Goal: Complete application form

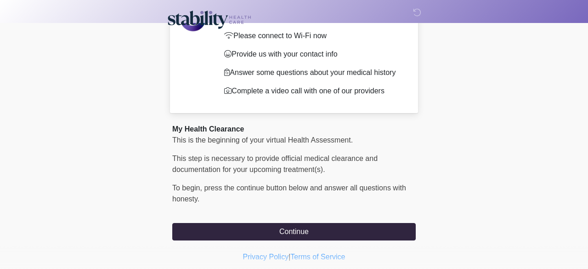
scroll to position [79, 0]
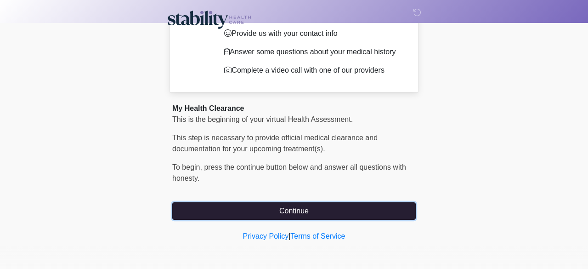
click at [248, 212] on button "Continue" at bounding box center [293, 210] width 243 height 17
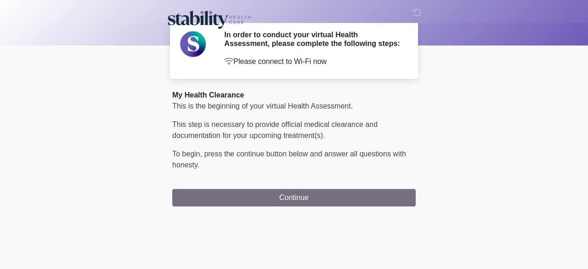
scroll to position [0, 0]
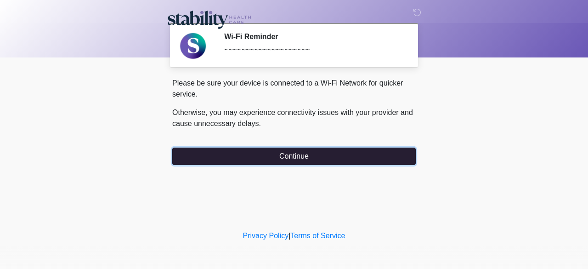
click at [305, 155] on button "Continue" at bounding box center [293, 155] width 243 height 17
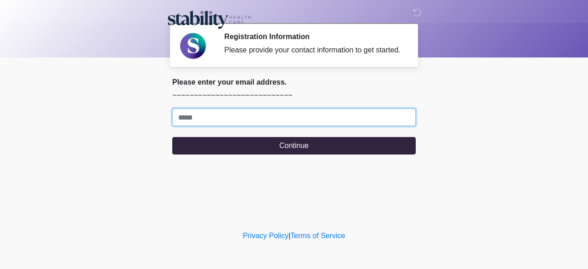
click at [274, 123] on input "Where should we email your response?" at bounding box center [293, 116] width 243 height 17
type input "**********"
click at [172, 137] on button "Continue" at bounding box center [293, 145] width 243 height 17
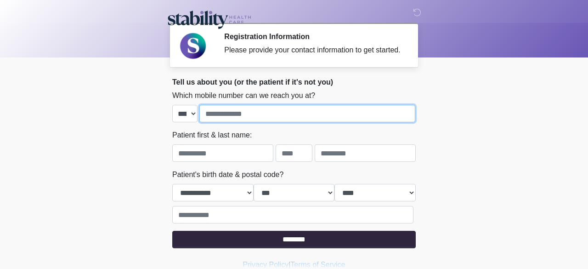
click at [214, 120] on input "tel" at bounding box center [307, 113] width 216 height 17
type input "**********"
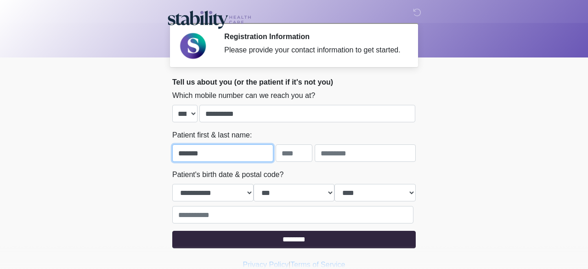
type input "*******"
type input "*"
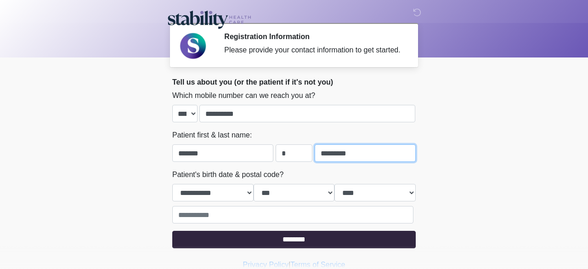
type input "*********"
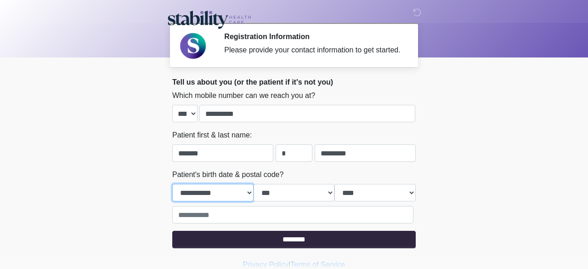
select select "*"
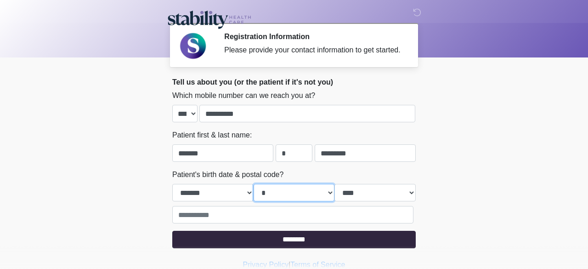
select select "**"
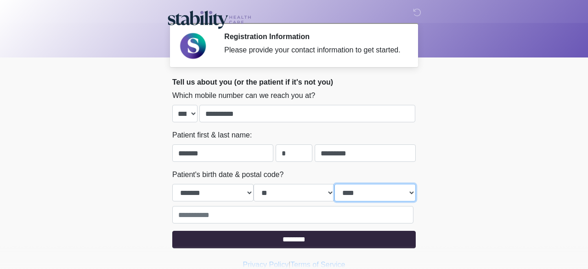
select select "****"
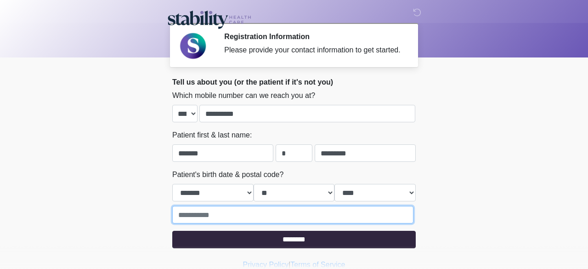
type input "*"
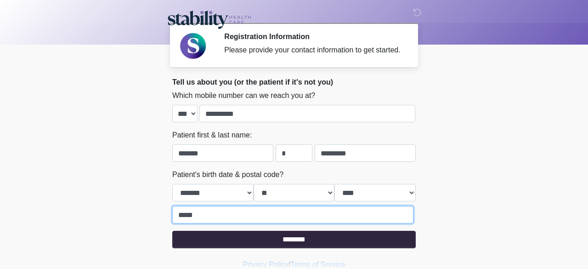
scroll to position [37, 0]
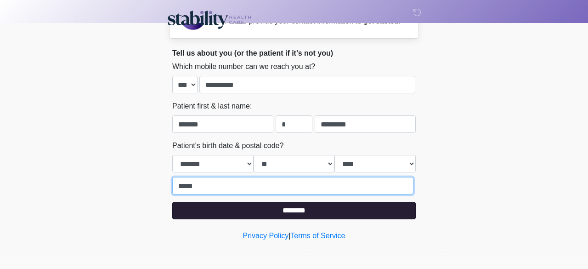
type input "*****"
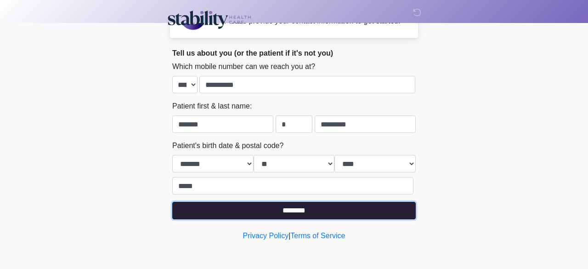
click at [273, 216] on input "********" at bounding box center [293, 210] width 243 height 17
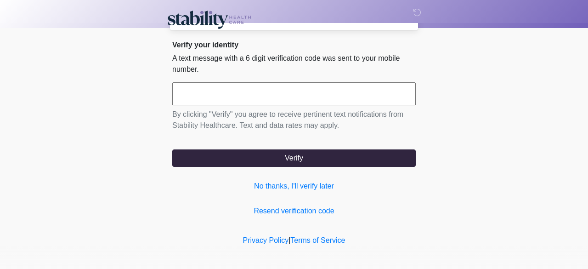
scroll to position [0, 0]
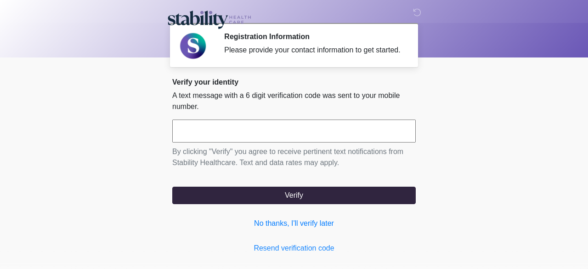
click at [292, 142] on input "text" at bounding box center [293, 130] width 243 height 23
click at [277, 253] on link "Resend verification code" at bounding box center [293, 247] width 243 height 11
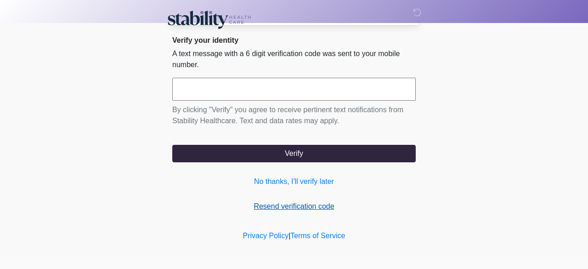
scroll to position [49, 0]
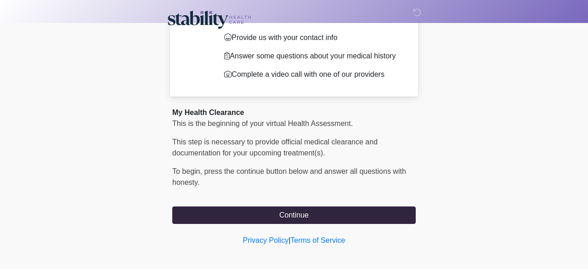
scroll to position [79, 0]
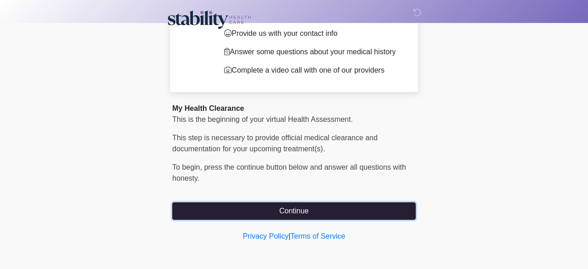
click at [222, 208] on button "Continue" at bounding box center [293, 210] width 243 height 17
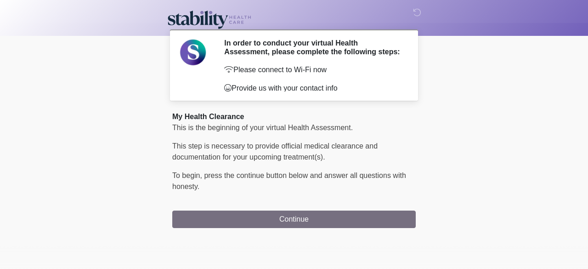
scroll to position [0, 0]
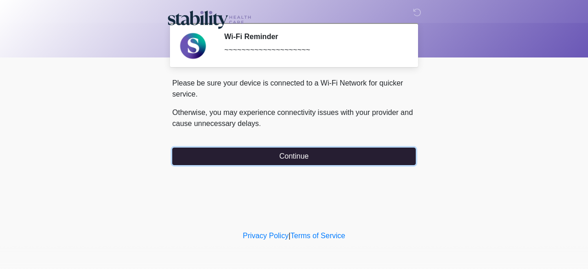
click at [260, 157] on button "Continue" at bounding box center [293, 155] width 243 height 17
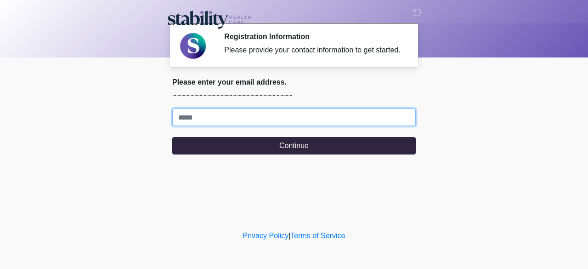
click at [259, 126] on input "Where should we email your response?" at bounding box center [293, 116] width 243 height 17
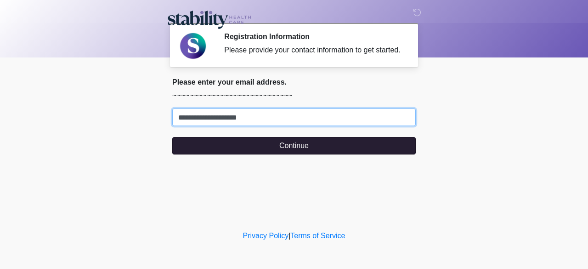
type input "**********"
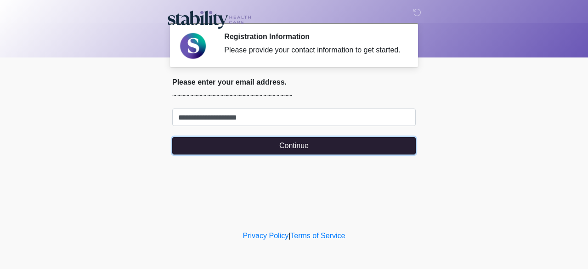
click at [199, 152] on button "Continue" at bounding box center [293, 145] width 243 height 17
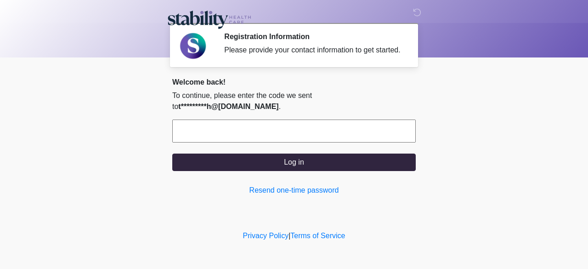
click at [266, 128] on input "text" at bounding box center [293, 130] width 243 height 23
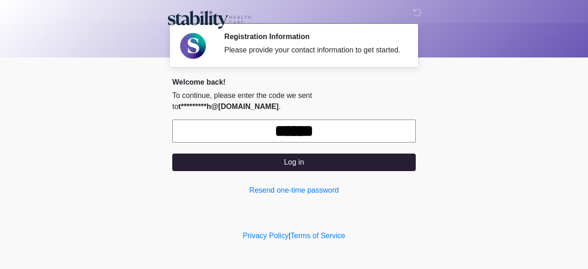
type input "******"
click at [361, 157] on button "Log in" at bounding box center [293, 161] width 243 height 17
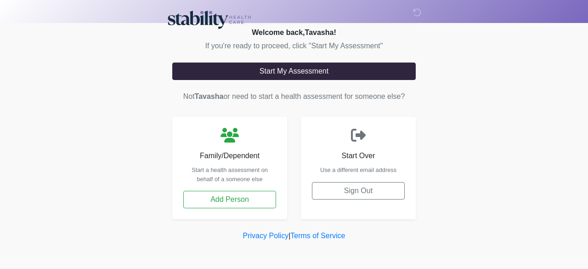
scroll to position [54, 0]
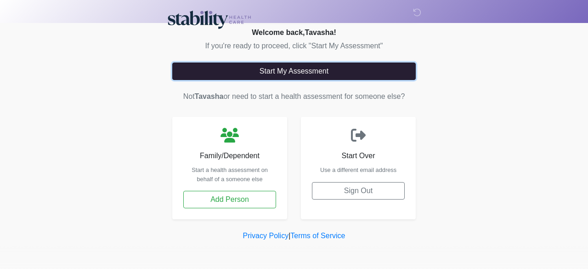
click at [358, 80] on button "Start My Assessment" at bounding box center [293, 70] width 243 height 17
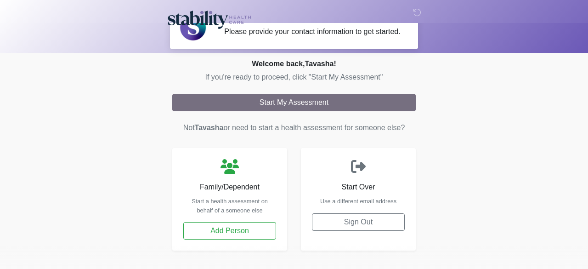
scroll to position [0, 0]
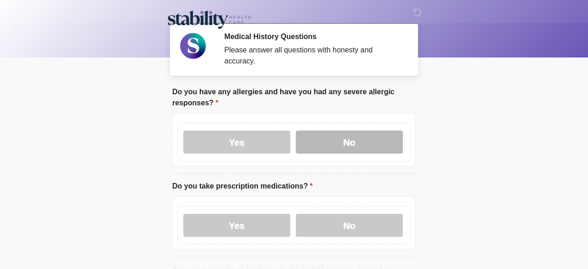
click at [386, 143] on label "No" at bounding box center [349, 141] width 107 height 23
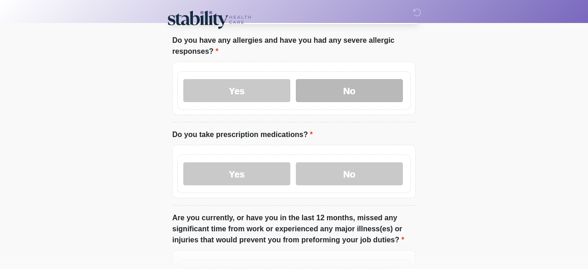
scroll to position [57, 0]
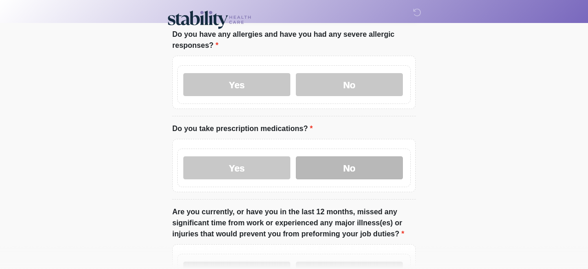
click at [389, 165] on label "No" at bounding box center [349, 167] width 107 height 23
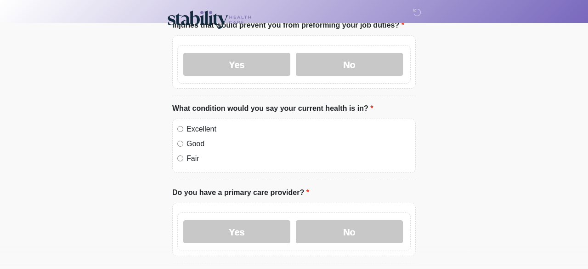
scroll to position [265, 0]
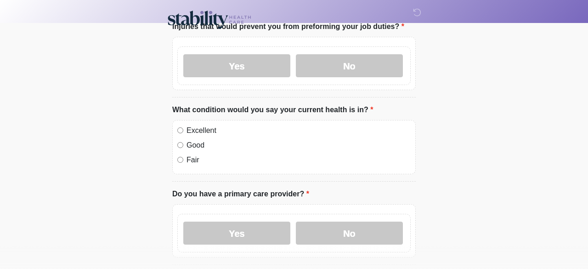
click at [206, 145] on label "Good" at bounding box center [298, 145] width 224 height 11
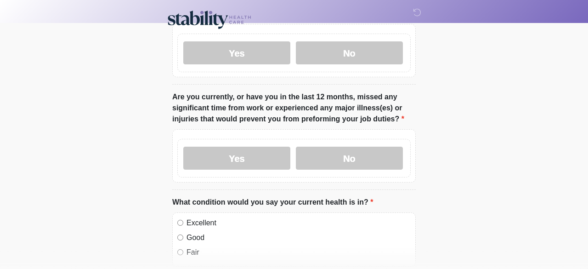
scroll to position [172, 0]
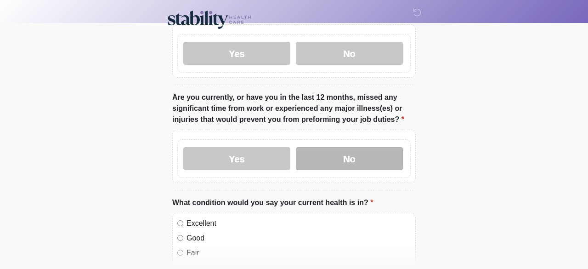
click at [373, 157] on label "No" at bounding box center [349, 158] width 107 height 23
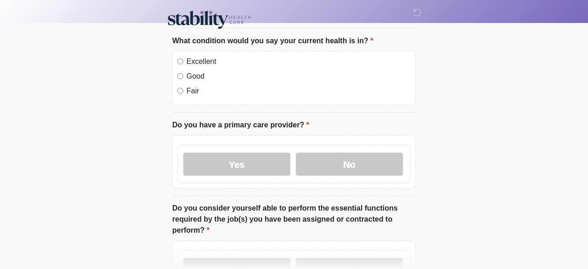
scroll to position [333, 0]
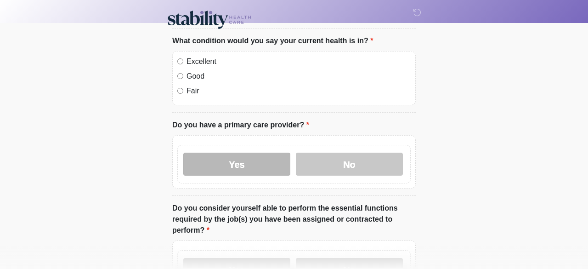
click at [265, 164] on label "Yes" at bounding box center [236, 163] width 107 height 23
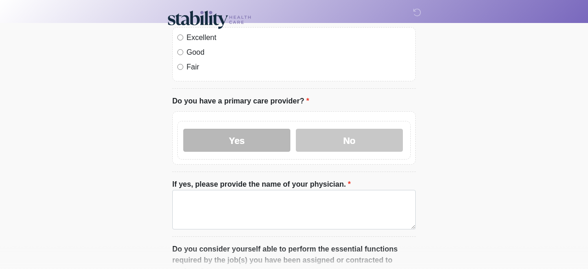
scroll to position [358, 0]
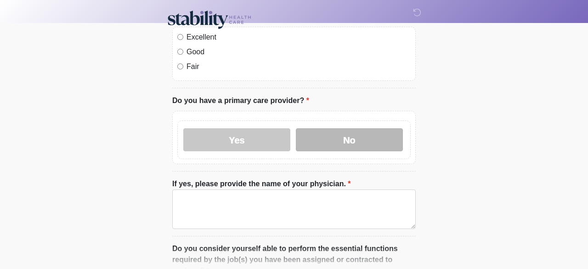
click at [383, 141] on label "No" at bounding box center [349, 139] width 107 height 23
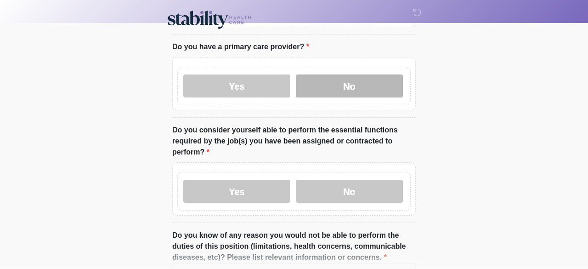
scroll to position [412, 0]
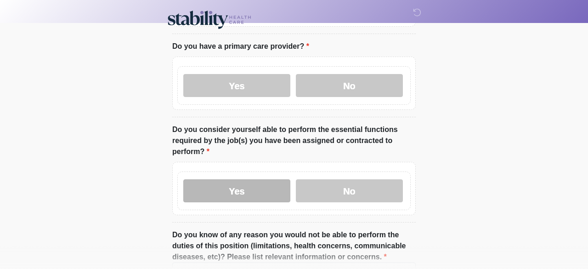
click at [249, 179] on label "Yes" at bounding box center [236, 190] width 107 height 23
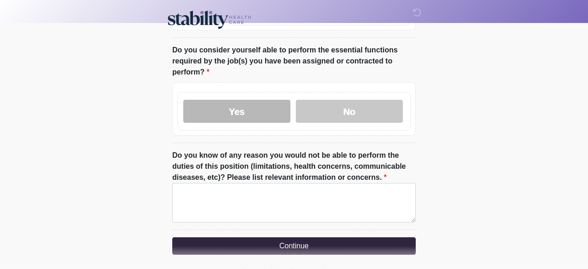
scroll to position [511, 0]
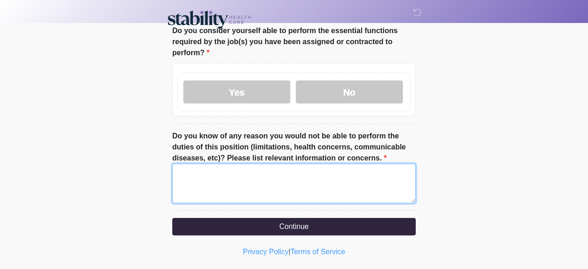
click at [359, 169] on textarea "Do you know of any reason you would not be able to perform the duties of this p…" at bounding box center [293, 182] width 243 height 39
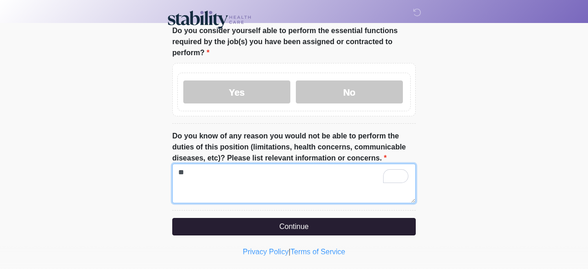
type textarea "**"
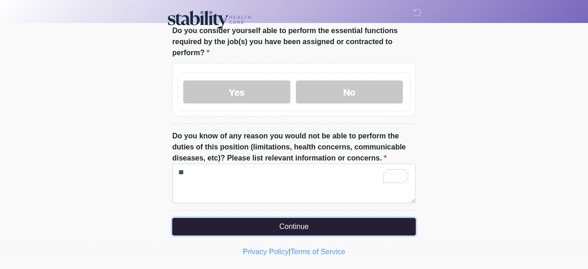
click at [325, 218] on button "Continue" at bounding box center [293, 226] width 243 height 17
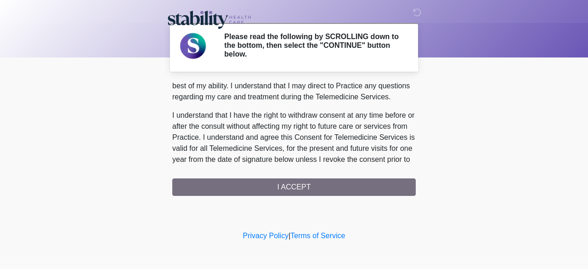
scroll to position [598, 0]
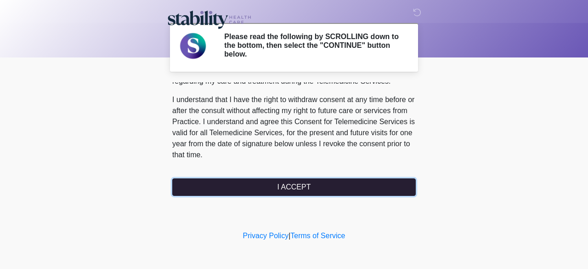
click at [379, 183] on button "I ACCEPT" at bounding box center [293, 186] width 243 height 17
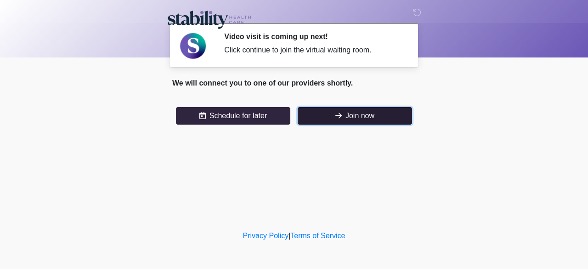
click at [384, 111] on button "Join now" at bounding box center [355, 115] width 114 height 17
